Goal: Information Seeking & Learning: Learn about a topic

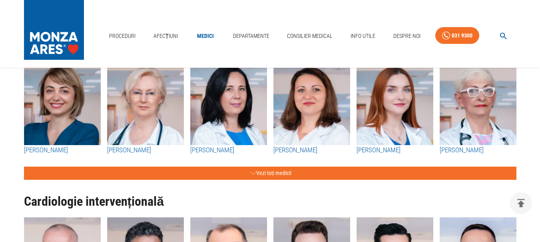
scroll to position [119, 0]
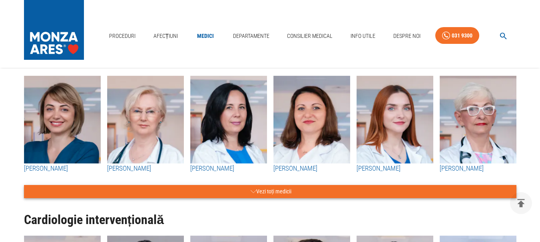
click at [273, 191] on button "Vezi toți medicii" at bounding box center [270, 191] width 492 height 13
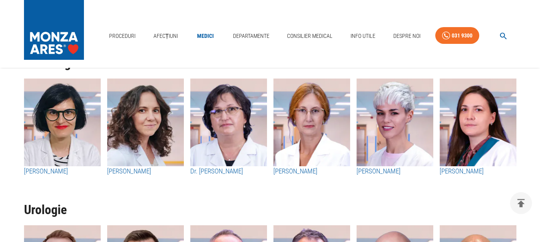
scroll to position [2991, 0]
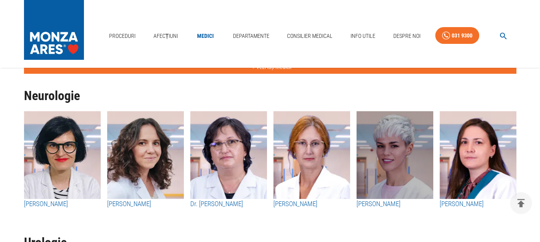
click at [394, 163] on img "button" at bounding box center [394, 155] width 77 height 88
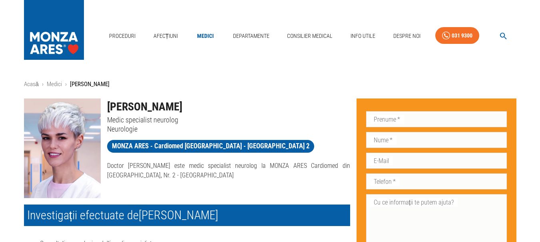
click at [50, 143] on img at bounding box center [62, 149] width 77 height 100
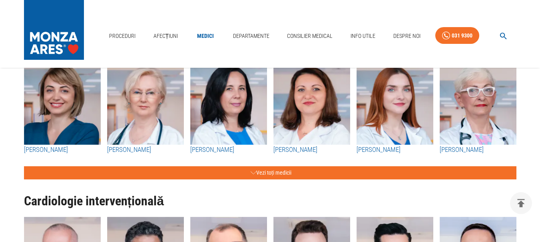
scroll to position [120, 0]
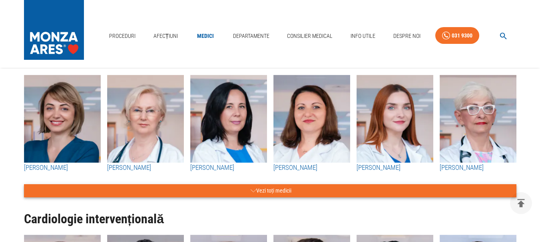
click at [268, 192] on button "Vezi toți medicii" at bounding box center [270, 191] width 492 height 13
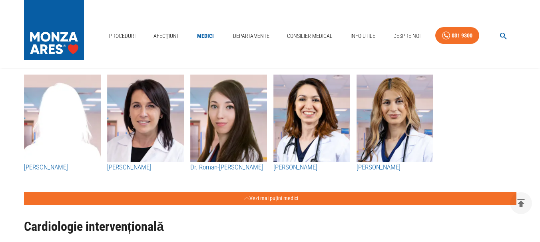
scroll to position [1478, 0]
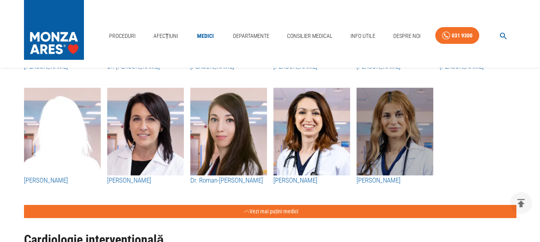
click at [393, 141] on img "button" at bounding box center [394, 132] width 77 height 88
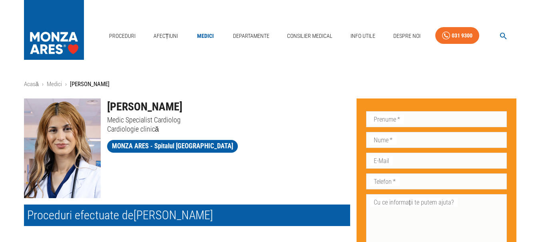
click at [68, 147] on img at bounding box center [62, 149] width 77 height 100
